Goal: Information Seeking & Learning: Learn about a topic

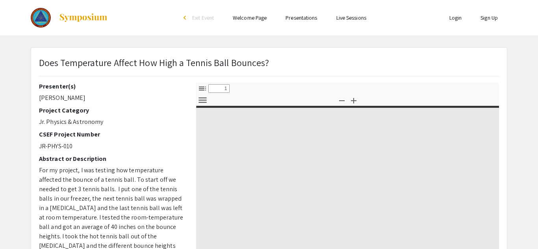
select select "custom"
type input "0"
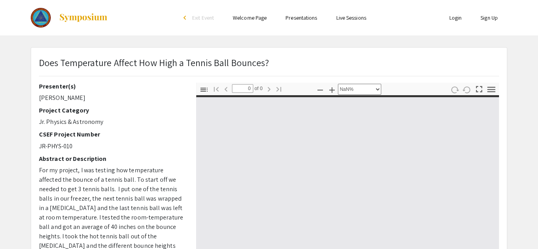
select select "auto"
type input "1"
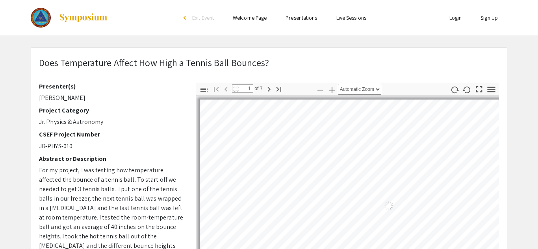
select select "auto"
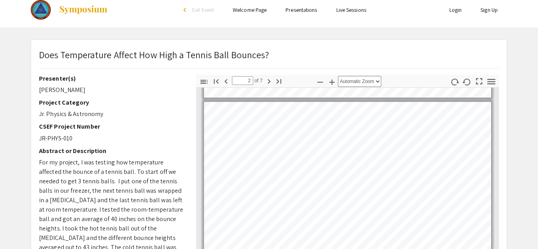
scroll to position [157, 0]
type input "1"
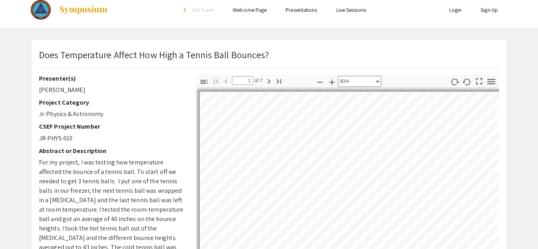
select select "custom"
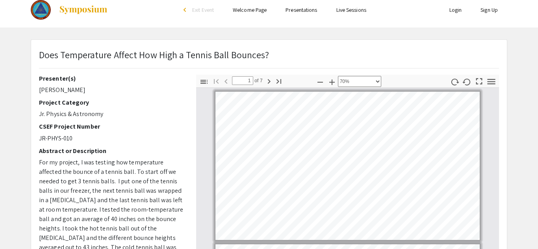
scroll to position [0, 0]
type input "2"
select select "custom"
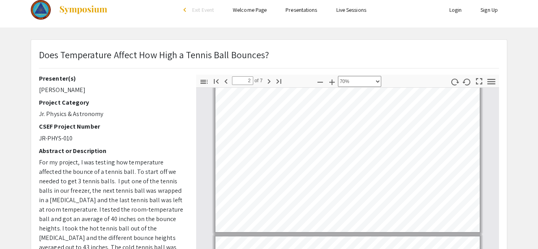
scroll to position [161, 0]
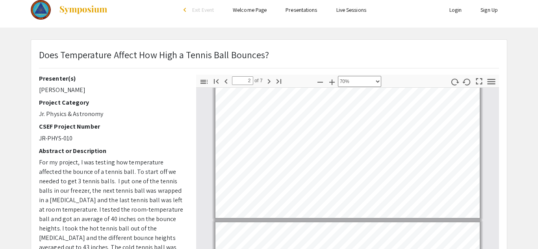
type input "3"
select select "custom"
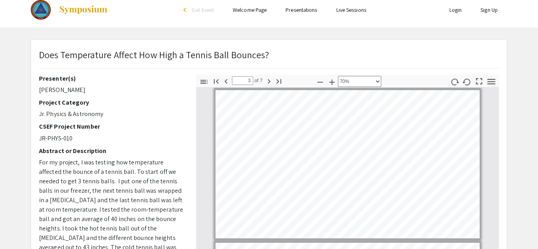
scroll to position [309, 0]
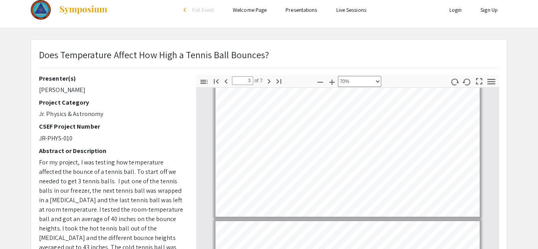
type input "4"
select select "custom"
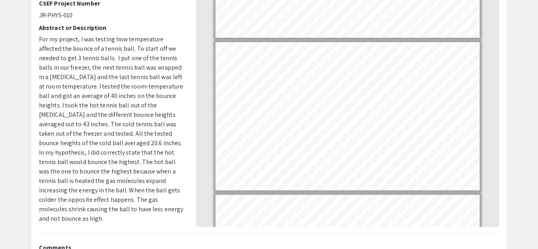
scroll to position [386, 0]
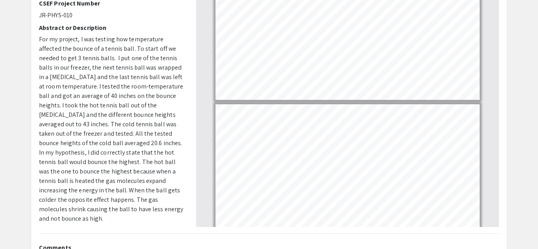
type input "5"
select select "custom"
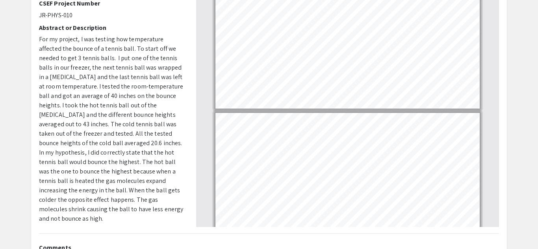
scroll to position [621, 0]
